Goal: Transaction & Acquisition: Purchase product/service

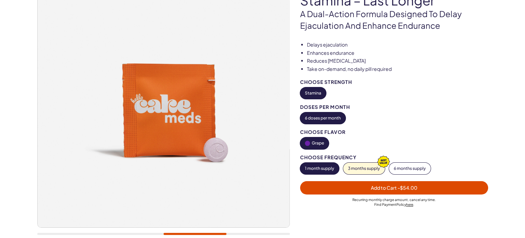
scroll to position [91, 0]
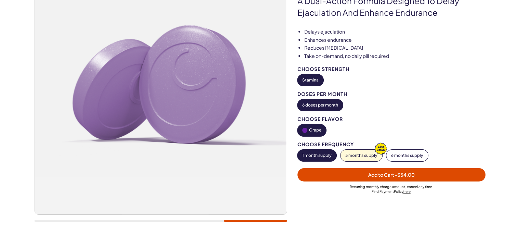
click at [308, 156] on button "1 month supply" at bounding box center [317, 155] width 39 height 12
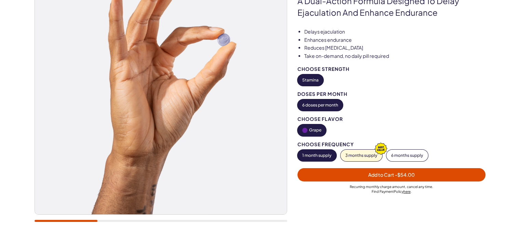
click at [309, 154] on button "1 month supply" at bounding box center [317, 155] width 39 height 12
click at [321, 105] on button "6 doses per month" at bounding box center [320, 105] width 45 height 12
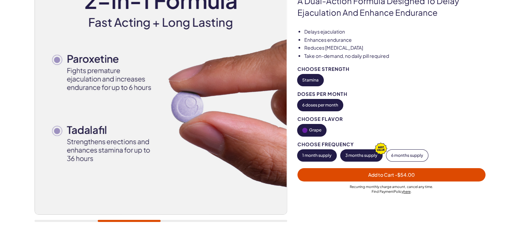
click at [355, 153] on button "3 months supply" at bounding box center [362, 155] width 42 height 12
click at [393, 157] on button "6 months supply" at bounding box center [407, 155] width 42 height 12
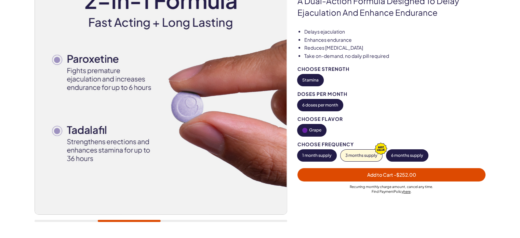
click at [312, 154] on button "1 month supply" at bounding box center [317, 155] width 39 height 12
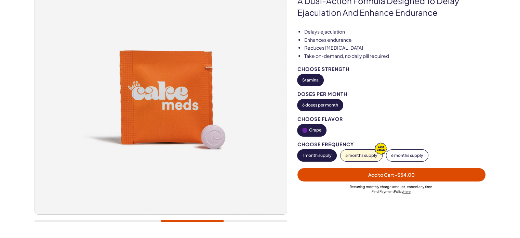
click at [366, 174] on span "Add to Cart - $54.00" at bounding box center [392, 175] width 180 height 8
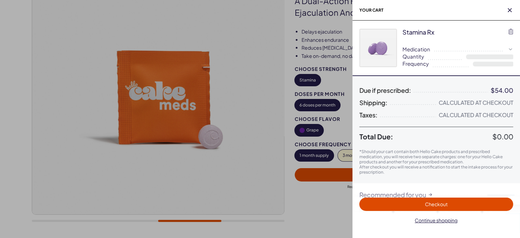
select select "**"
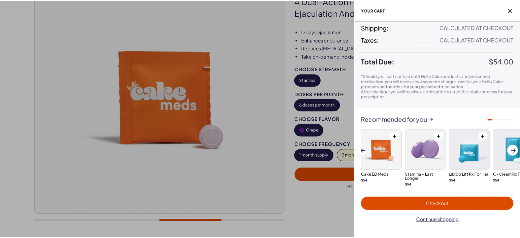
scroll to position [78, 0]
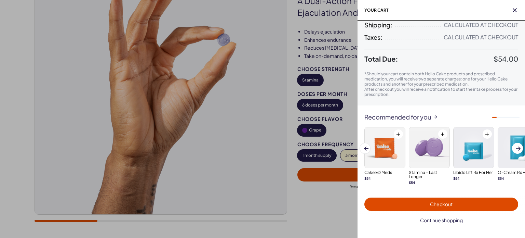
click at [448, 220] on span "Continue shopping" at bounding box center [441, 220] width 43 height 6
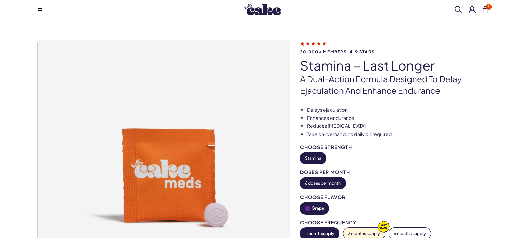
scroll to position [0, 0]
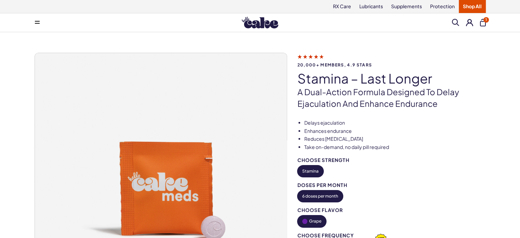
click at [484, 18] on span "1" at bounding box center [486, 19] width 5 height 5
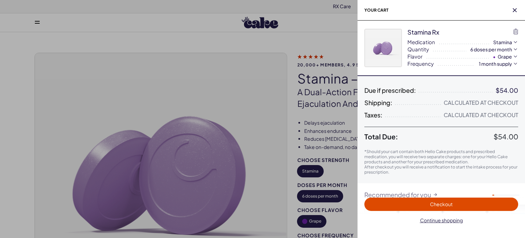
click at [411, 206] on span "Checkout" at bounding box center [442, 204] width 146 height 8
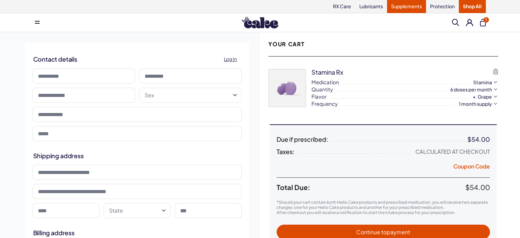
click at [402, 5] on link "Supplements" at bounding box center [406, 6] width 39 height 13
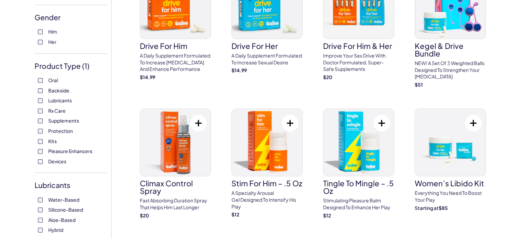
scroll to position [137, 0]
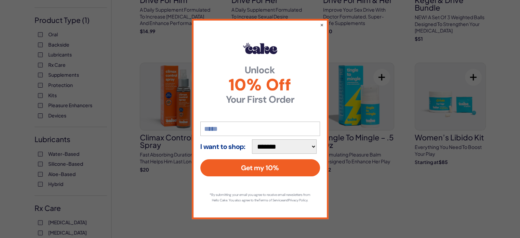
click at [37, 84] on div "**********" at bounding box center [260, 119] width 520 height 238
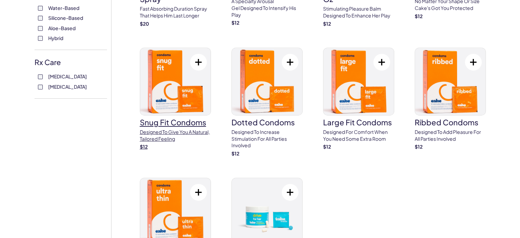
scroll to position [274, 0]
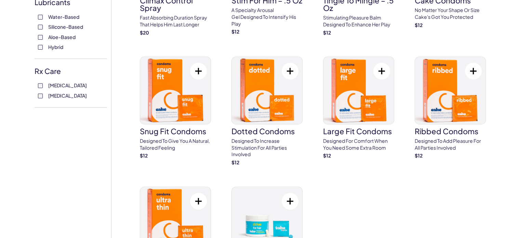
click at [37, 94] on div "Sildenafil Tadalafil" at bounding box center [71, 90] width 73 height 17
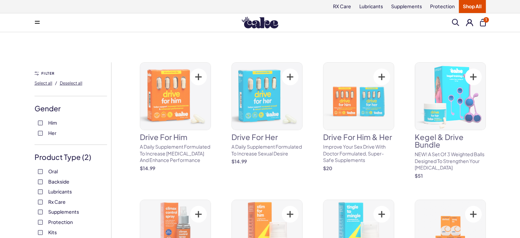
click at [41, 95] on div "FILTER Select all / Deselect all" at bounding box center [71, 82] width 73 height 27
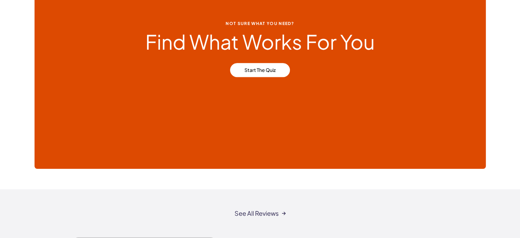
scroll to position [684, 0]
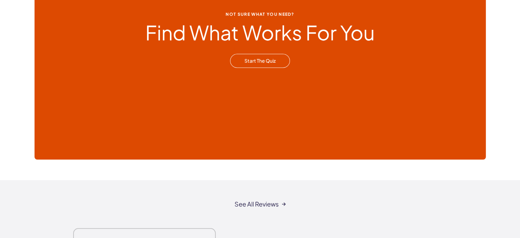
drag, startPoint x: 271, startPoint y: 61, endPoint x: 267, endPoint y: 64, distance: 4.9
click at [270, 61] on link "Start the Quiz" at bounding box center [260, 61] width 60 height 14
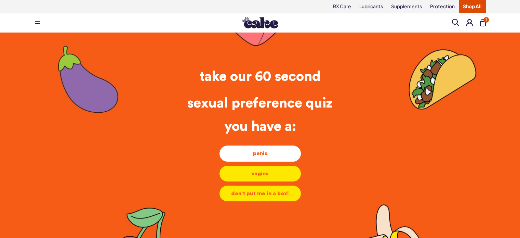
click at [274, 154] on div "penis" at bounding box center [260, 153] width 70 height 8
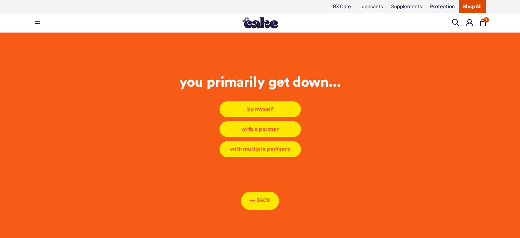
scroll to position [3, 0]
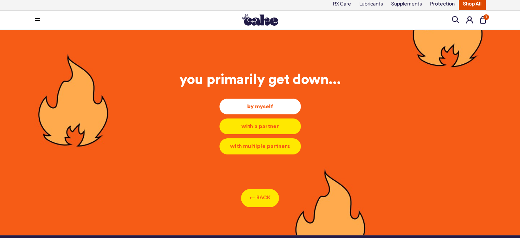
click at [279, 107] on div "by myself" at bounding box center [260, 107] width 70 height 8
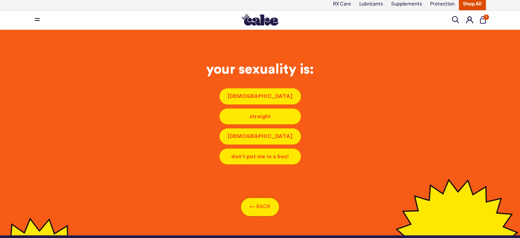
click at [256, 202] on button "← BACK" at bounding box center [260, 207] width 38 height 18
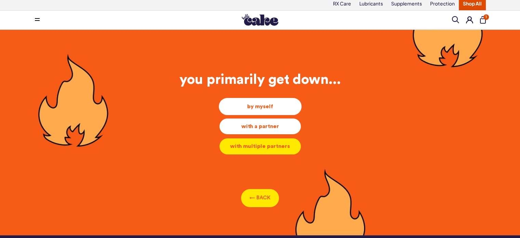
click at [254, 126] on div "with a partner" at bounding box center [260, 126] width 70 height 8
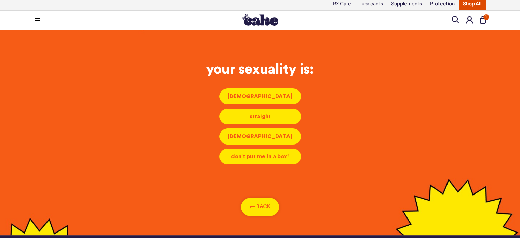
click at [262, 205] on button "← BACK" at bounding box center [260, 207] width 38 height 18
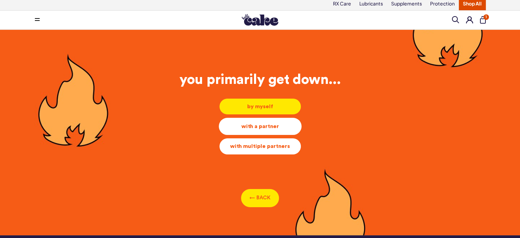
click at [252, 149] on li "with multiple partners with multiple partners with multiple partners" at bounding box center [260, 146] width 82 height 16
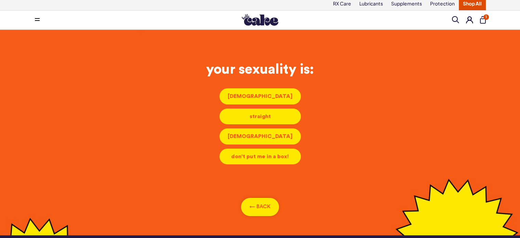
click at [254, 207] on button "← BACK" at bounding box center [260, 207] width 38 height 18
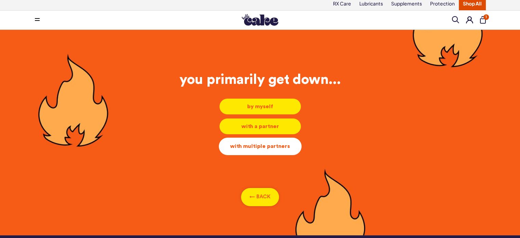
click at [251, 196] on button "← BACK" at bounding box center [260, 197] width 38 height 18
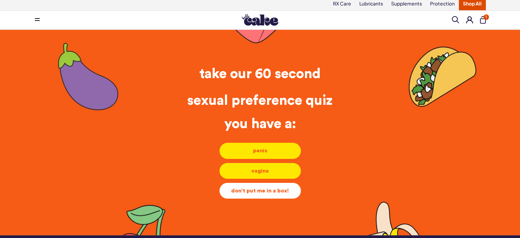
click at [253, 188] on div "don't put me in a box!" at bounding box center [260, 191] width 70 height 8
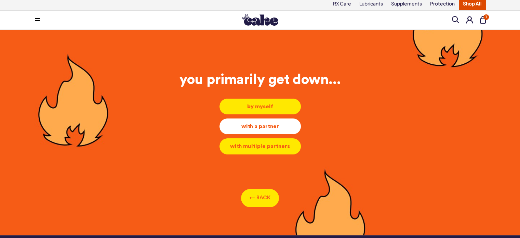
click at [264, 127] on div "with a partner" at bounding box center [260, 126] width 70 height 8
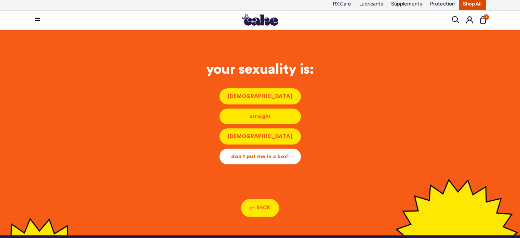
click at [273, 155] on div "don't put me in a box!" at bounding box center [260, 157] width 70 height 8
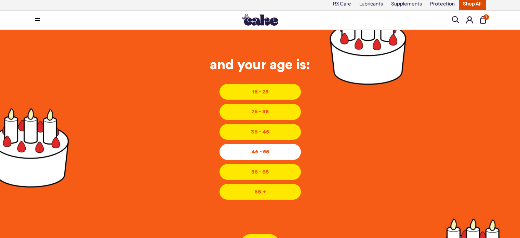
click at [268, 152] on div "46 - 55" at bounding box center [260, 152] width 70 height 8
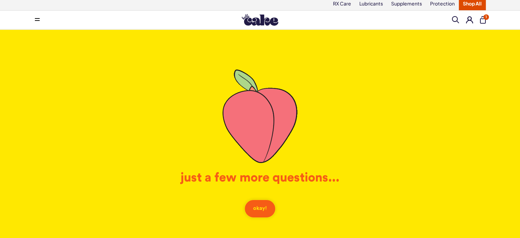
click at [260, 209] on button "okay!" at bounding box center [260, 208] width 31 height 18
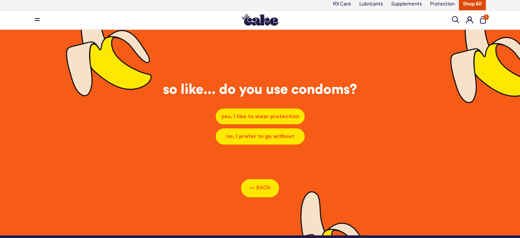
click at [484, 16] on span "1" at bounding box center [486, 16] width 5 height 5
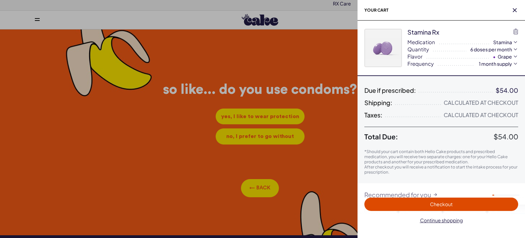
drag, startPoint x: 438, startPoint y: 30, endPoint x: 407, endPoint y: 30, distance: 31.5
click at [408, 30] on div "Stamina Rx" at bounding box center [424, 32] width 32 height 9
click at [512, 11] on span "button" at bounding box center [515, 10] width 7 height 7
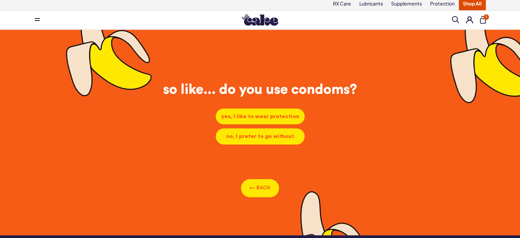
click at [254, 14] on img at bounding box center [260, 20] width 37 height 12
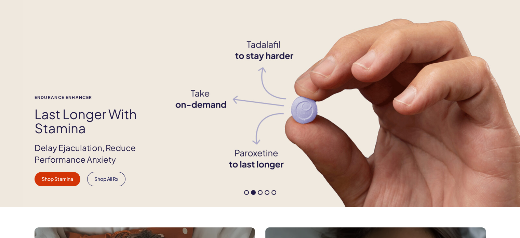
scroll to position [45, 0]
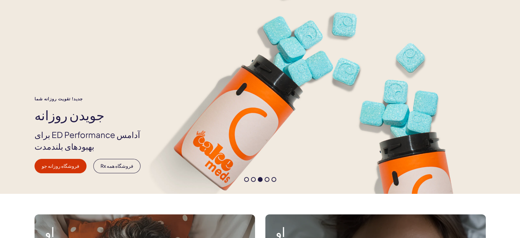
click at [6, 92] on div "جدید! تقویت روزانه شما جویدن روزانه آدامس ED Performance برای بهبودهای بلندمدت …" at bounding box center [260, 90] width 520 height 207
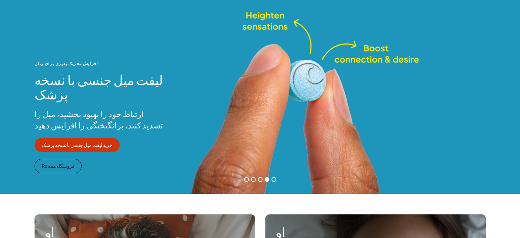
click at [253, 178] on span at bounding box center [253, 179] width 5 height 5
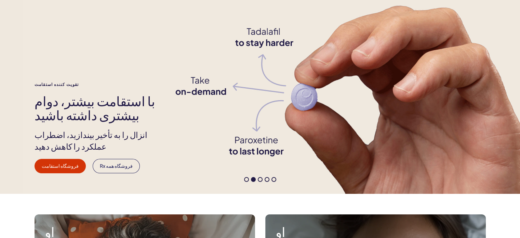
click at [244, 178] on span at bounding box center [246, 179] width 5 height 5
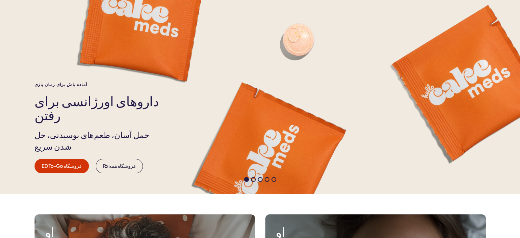
click at [253, 179] on span at bounding box center [253, 179] width 5 height 5
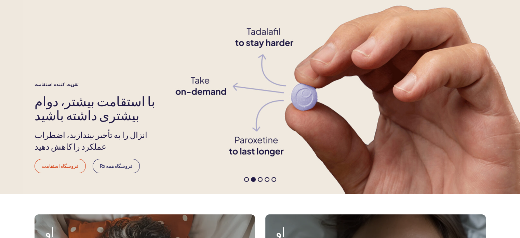
click at [66, 165] on font "فروشگاه استقامت" at bounding box center [60, 165] width 37 height 6
